Goal: Task Accomplishment & Management: Manage account settings

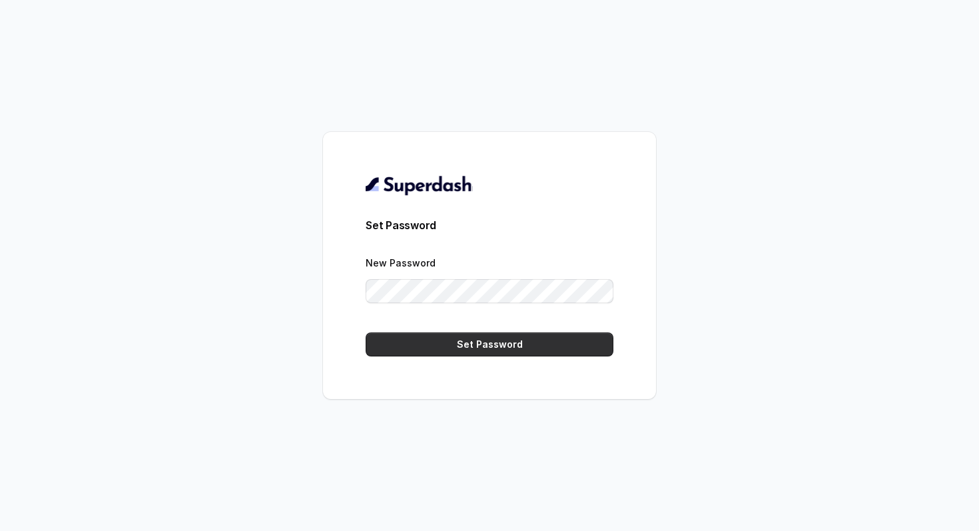
click at [440, 354] on button "Set Password" at bounding box center [490, 344] width 248 height 24
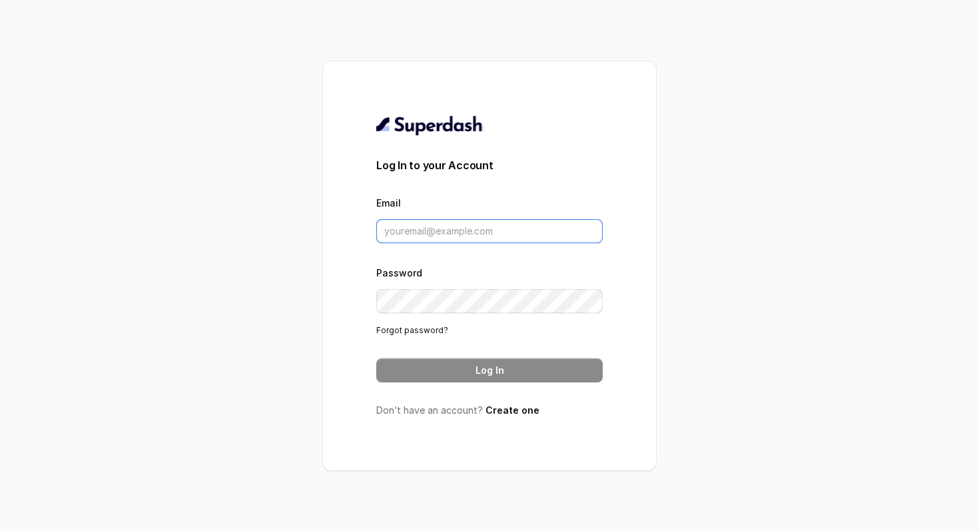
click at [453, 239] on input "Email" at bounding box center [489, 231] width 226 height 24
type input "[EMAIL_ADDRESS][PERSON_NAME][DOMAIN_NAME]"
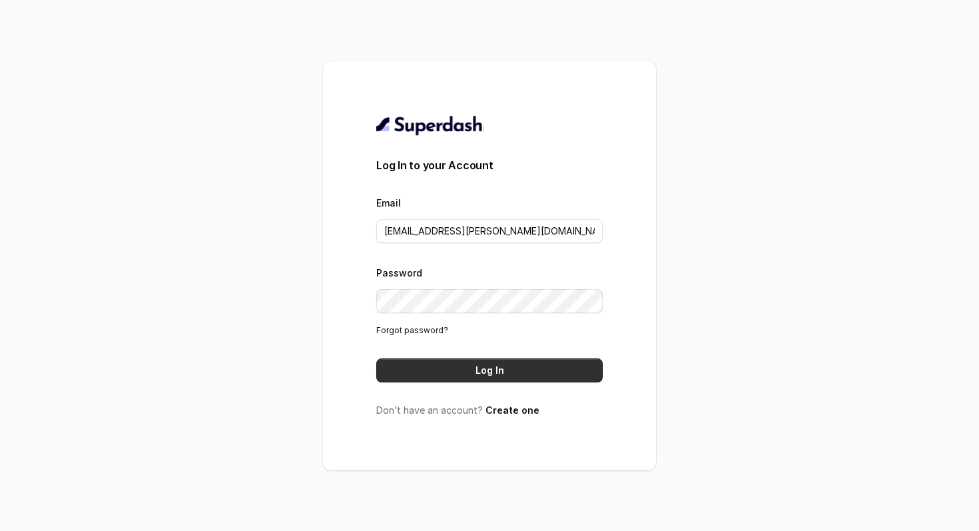
click at [527, 362] on button "Log In" at bounding box center [489, 370] width 226 height 24
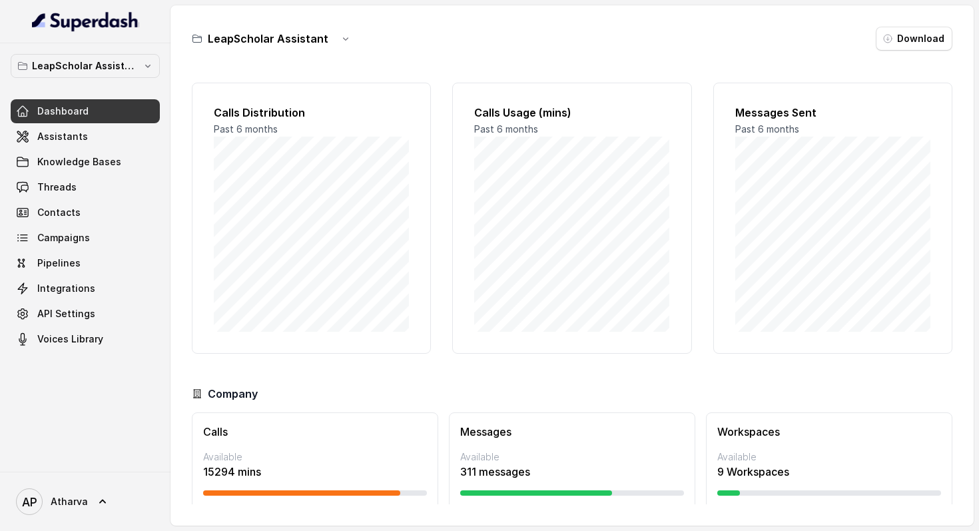
scroll to position [36, 0]
